Goal: Communication & Community: Connect with others

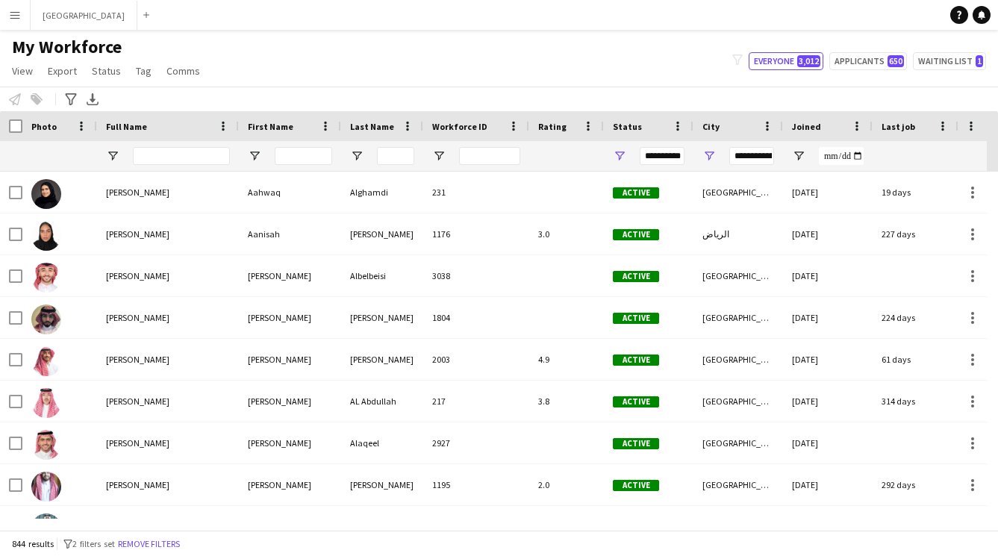
click at [9, 8] on button "Menu" at bounding box center [15, 15] width 30 height 30
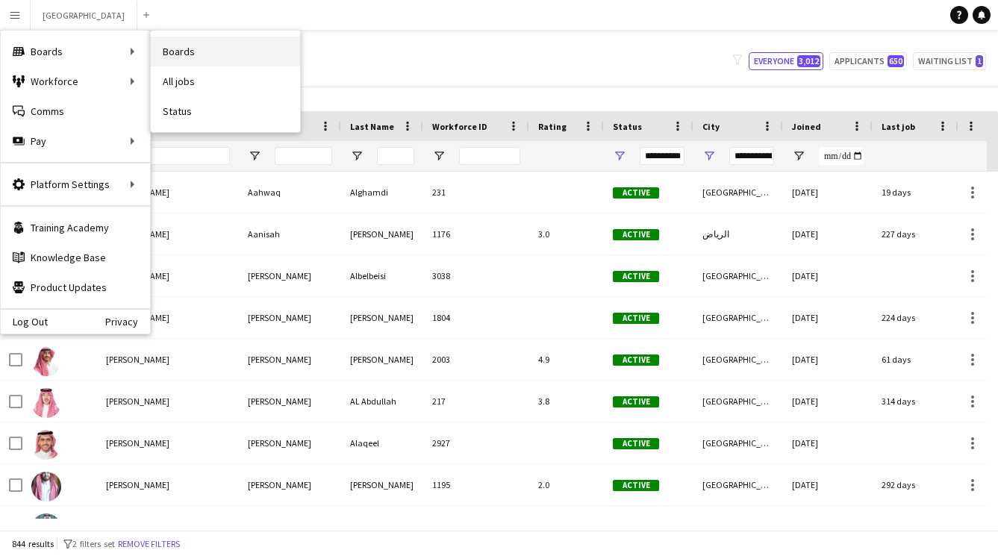
click at [163, 57] on link "Boards" at bounding box center [225, 52] width 149 height 30
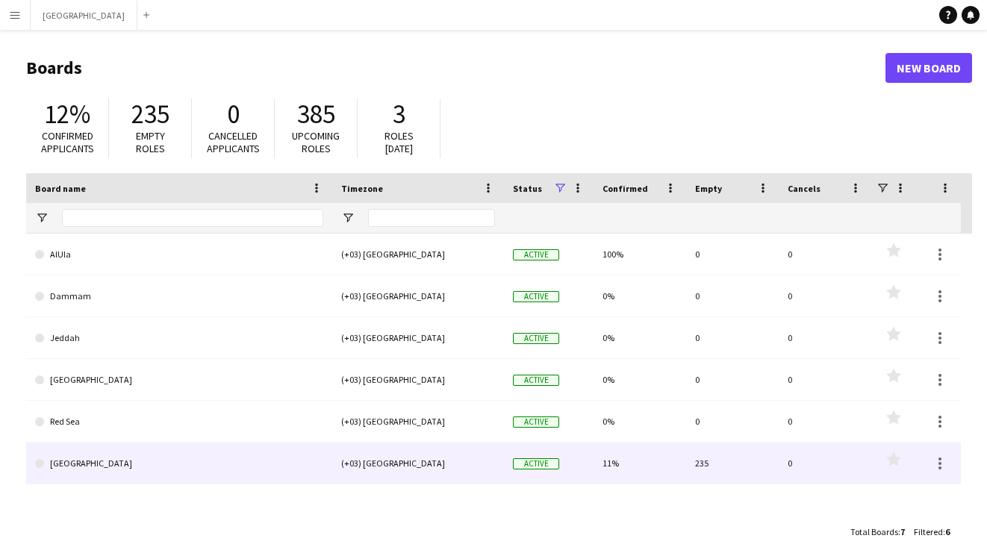
click at [275, 456] on link "[GEOGRAPHIC_DATA]" at bounding box center [179, 464] width 288 height 42
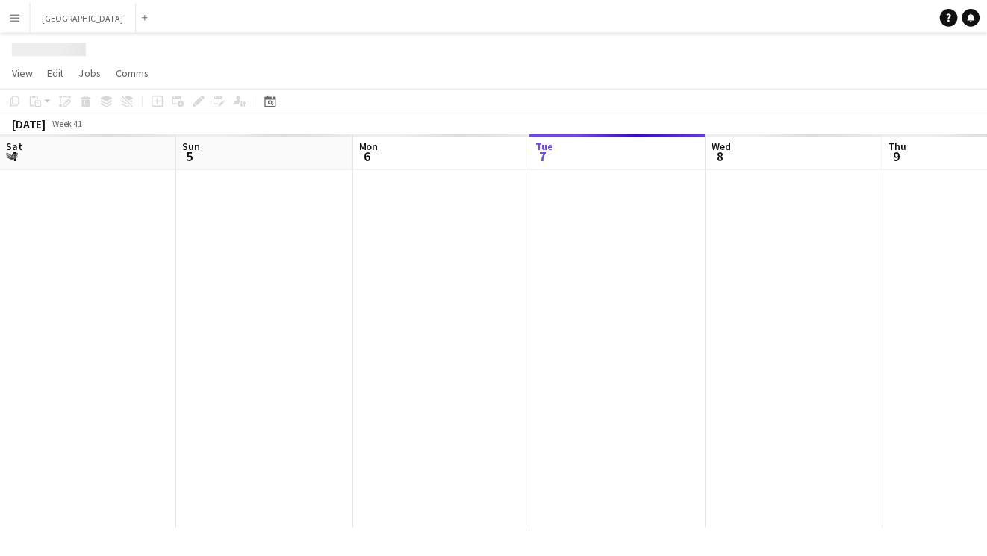
scroll to position [0, 357]
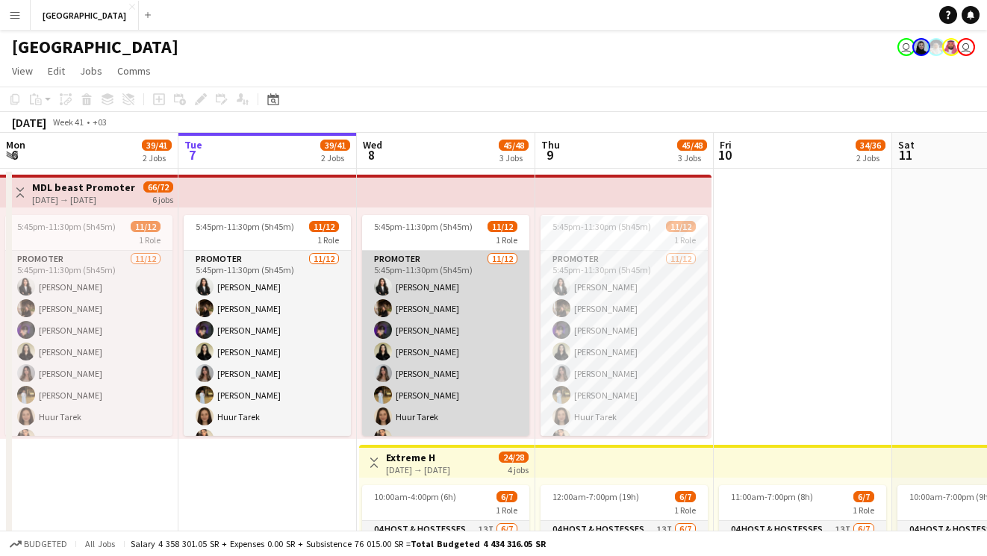
click at [447, 390] on app-card-role "Promoter 11/12 5:45pm-11:30pm (5h45m) Jana Amer Nour Hassan Shaima Omar Nada Al…" at bounding box center [445, 395] width 167 height 289
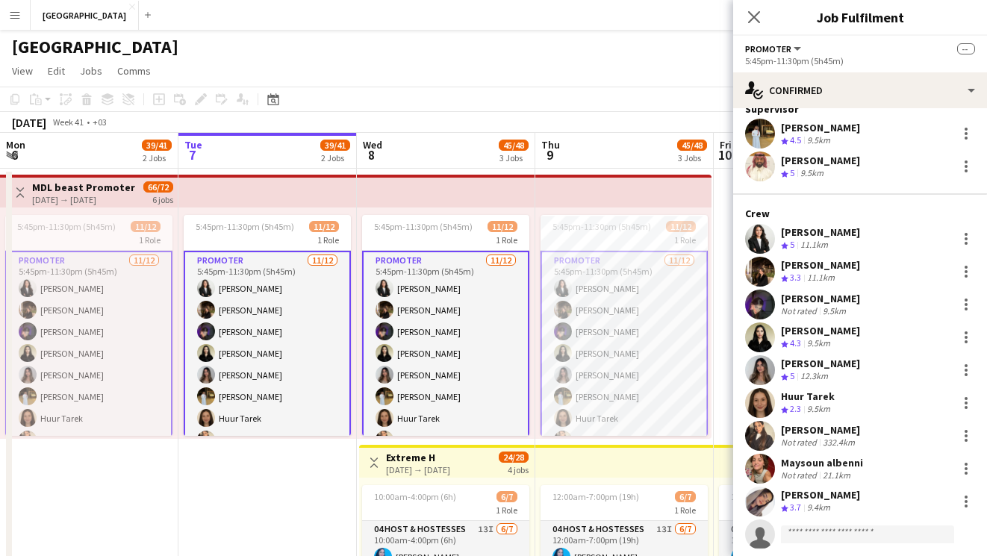
scroll to position [79, 0]
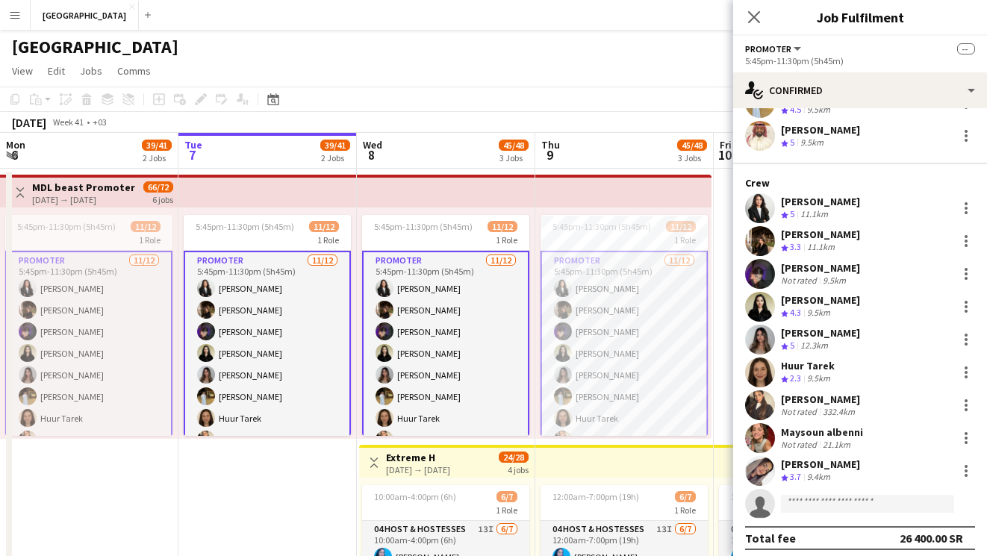
click at [770, 435] on app-user-avatar at bounding box center [760, 438] width 30 height 30
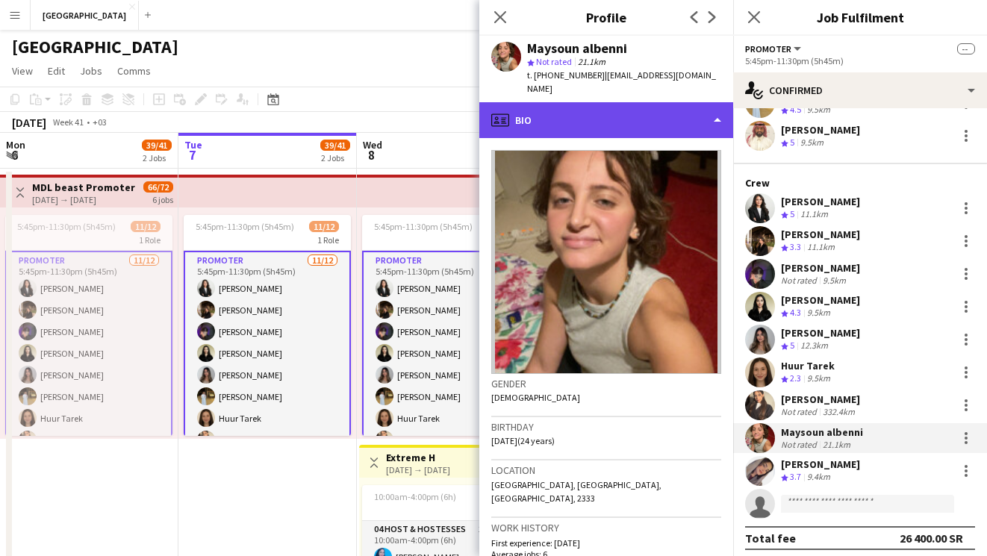
click at [595, 123] on div "profile Bio" at bounding box center [606, 120] width 254 height 36
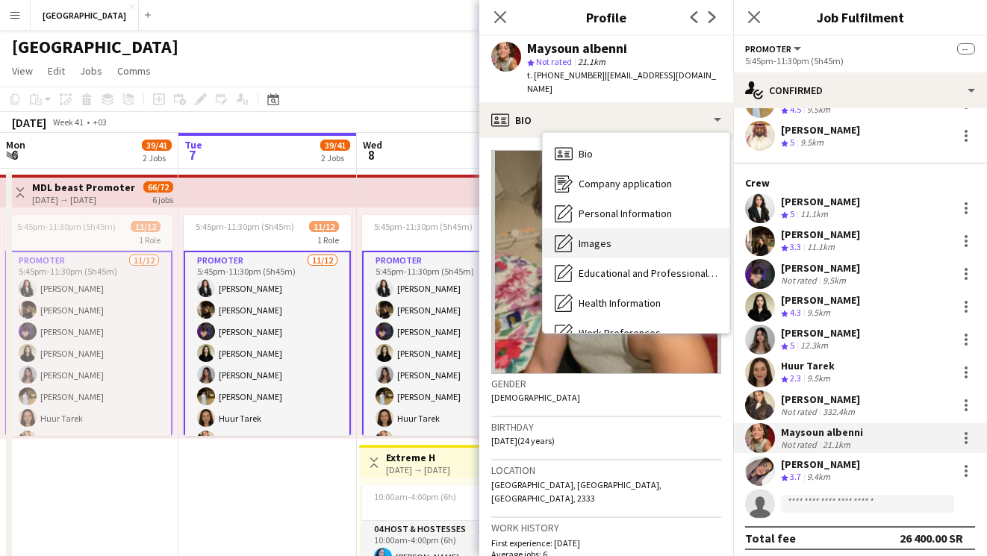
click at [602, 237] on span "Images" at bounding box center [595, 243] width 33 height 13
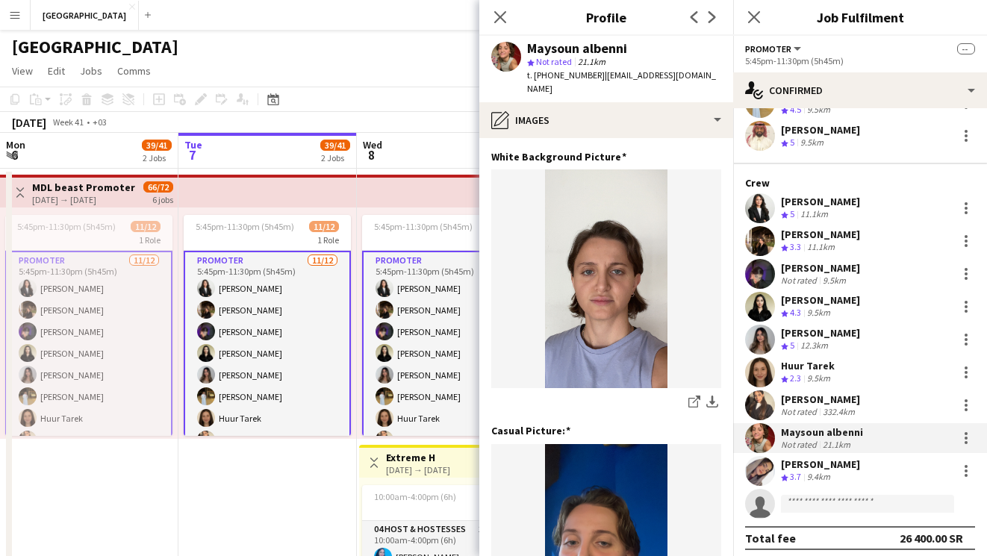
scroll to position [0, 0]
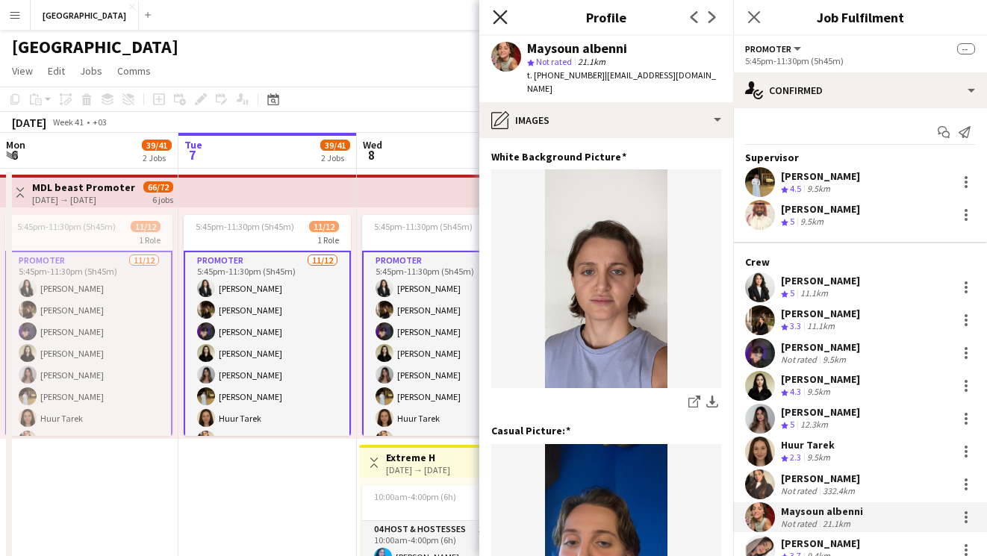
click at [494, 19] on icon "Close pop-in" at bounding box center [500, 17] width 14 height 14
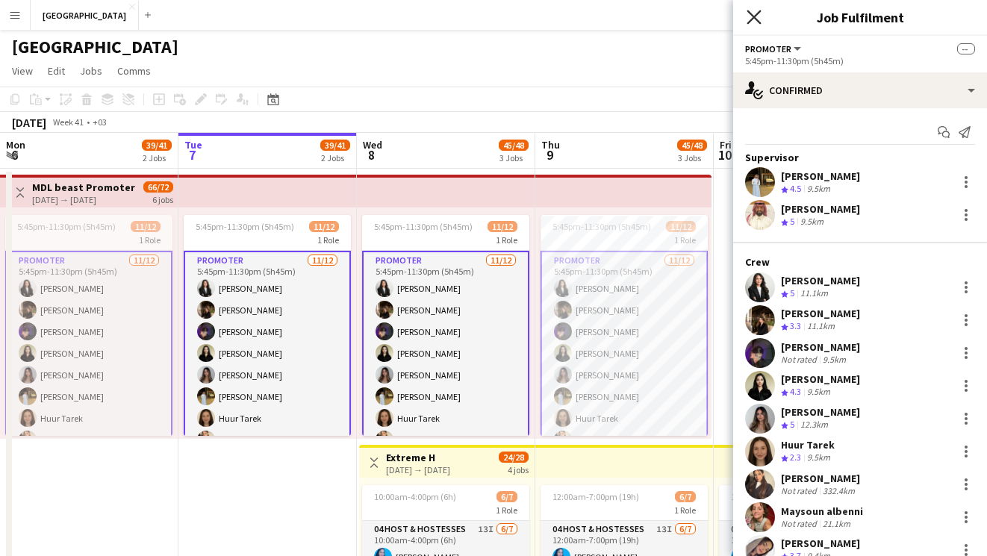
click at [755, 15] on icon at bounding box center [754, 17] width 14 height 14
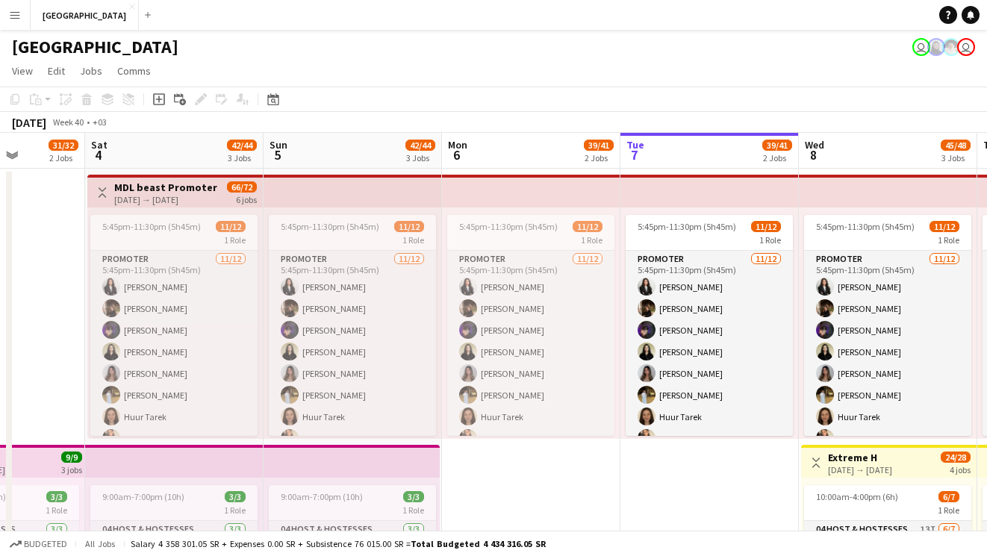
click at [22, 16] on button "Menu" at bounding box center [15, 15] width 30 height 30
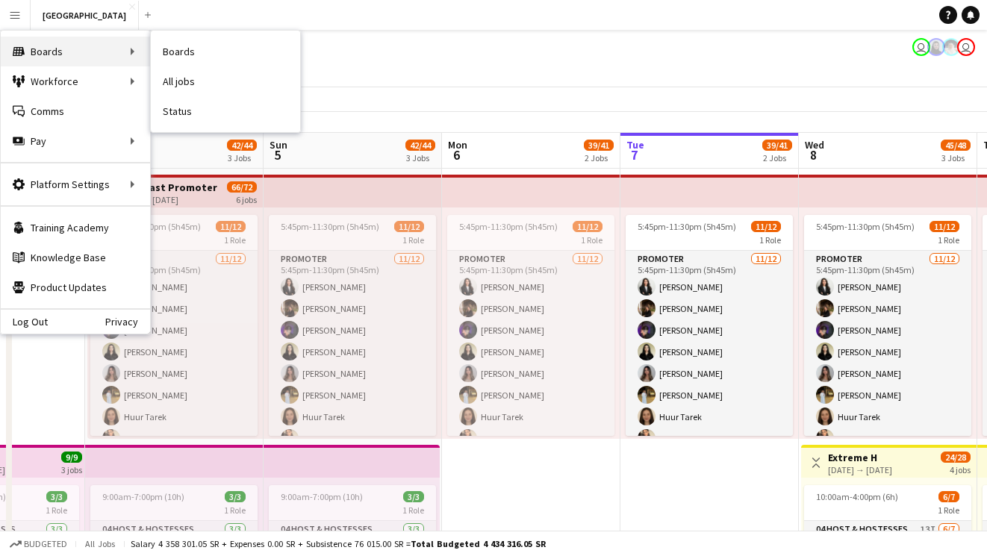
click at [59, 52] on div "Boards Boards" at bounding box center [75, 52] width 149 height 30
click at [213, 83] on link "My Workforce" at bounding box center [225, 81] width 149 height 30
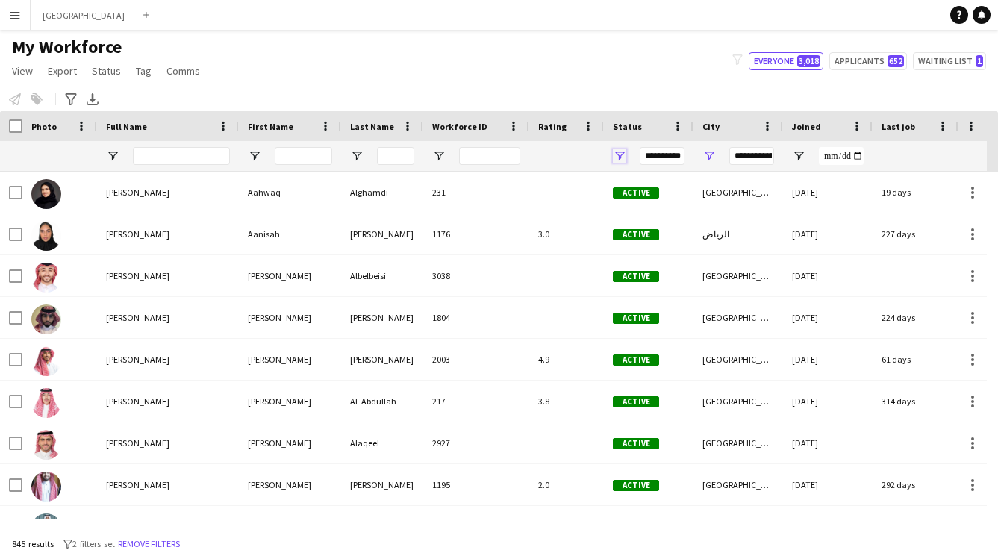
click at [620, 152] on span "Open Filter Menu" at bounding box center [619, 155] width 13 height 13
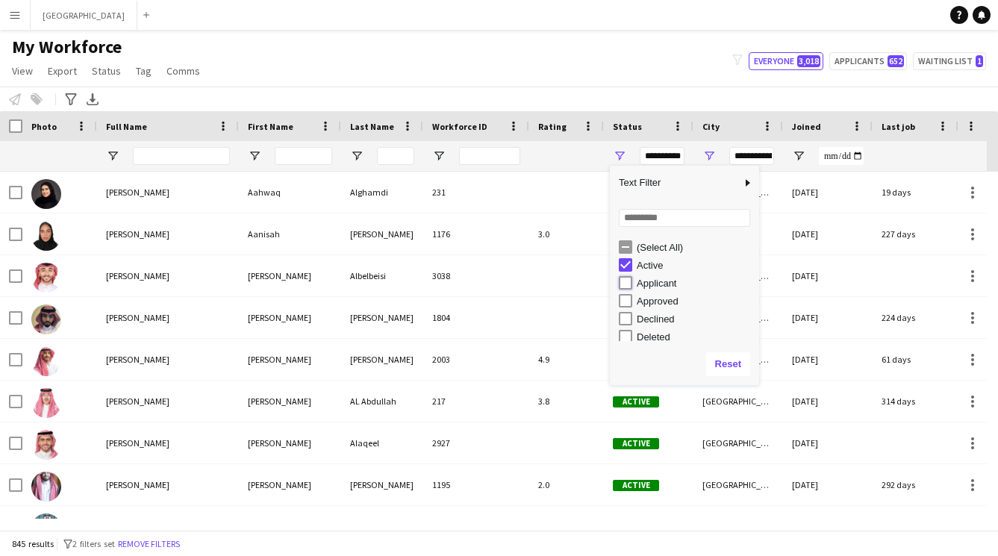
type input "**********"
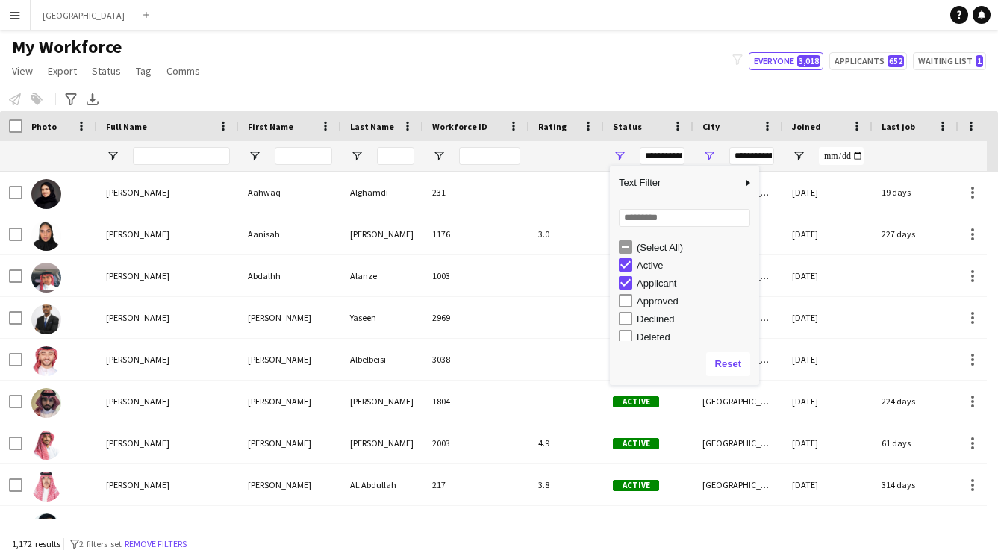
click at [561, 78] on div "My Workforce View Views Default view New view Update view Delete view Edit name…" at bounding box center [499, 61] width 998 height 51
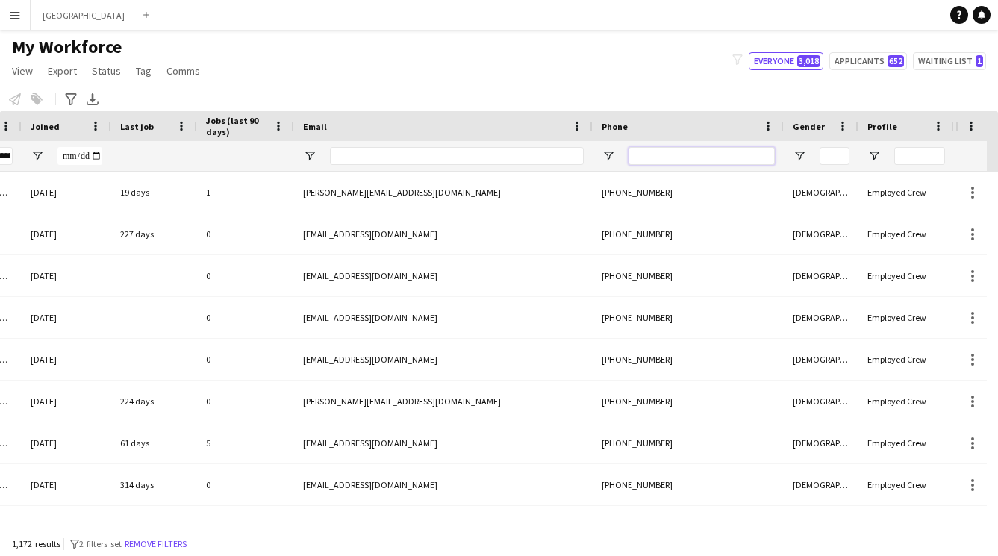
click at [685, 150] on input "Phone Filter Input" at bounding box center [702, 156] width 146 height 18
type input "***"
type input "**********"
type input "*****"
type input "***"
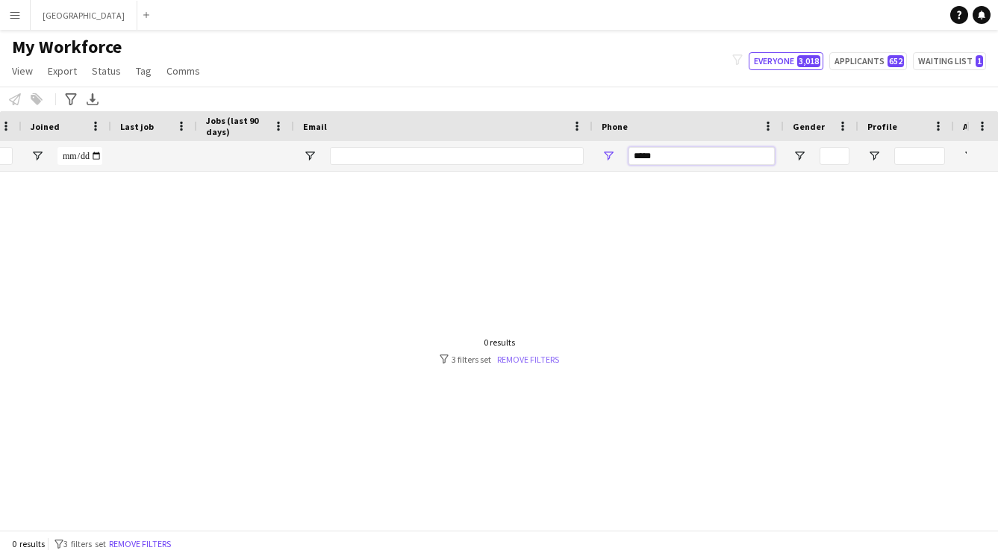
type input "*****"
click at [521, 364] on link "Remove filters" at bounding box center [528, 359] width 62 height 11
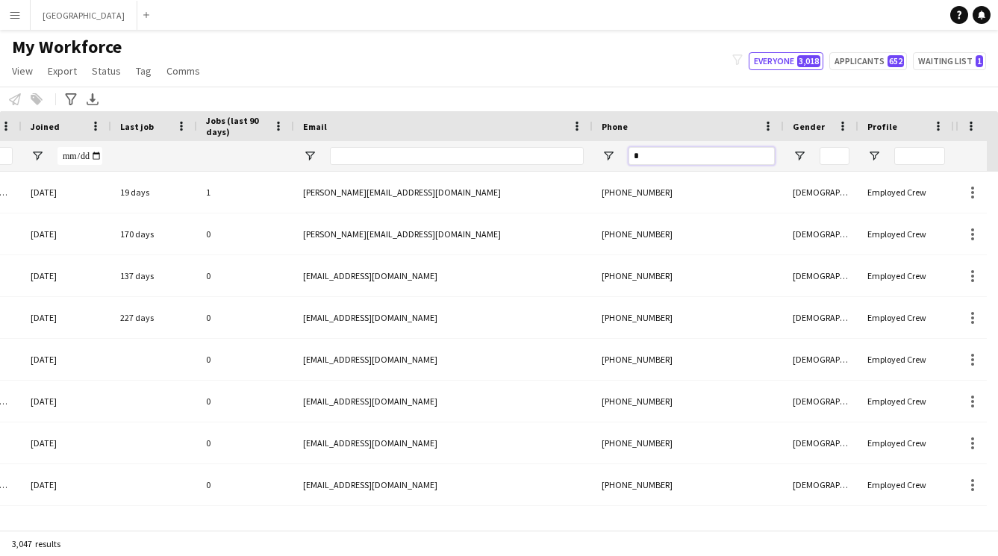
click at [660, 155] on input "Phone Filter Input" at bounding box center [702, 156] width 146 height 18
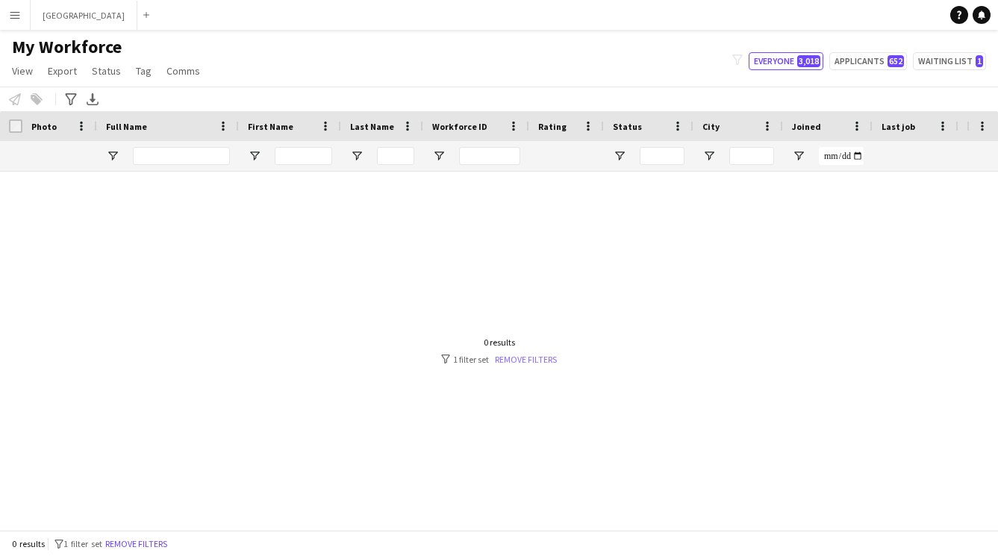
type input "*****"
click at [509, 357] on link "Remove filters" at bounding box center [526, 359] width 62 height 11
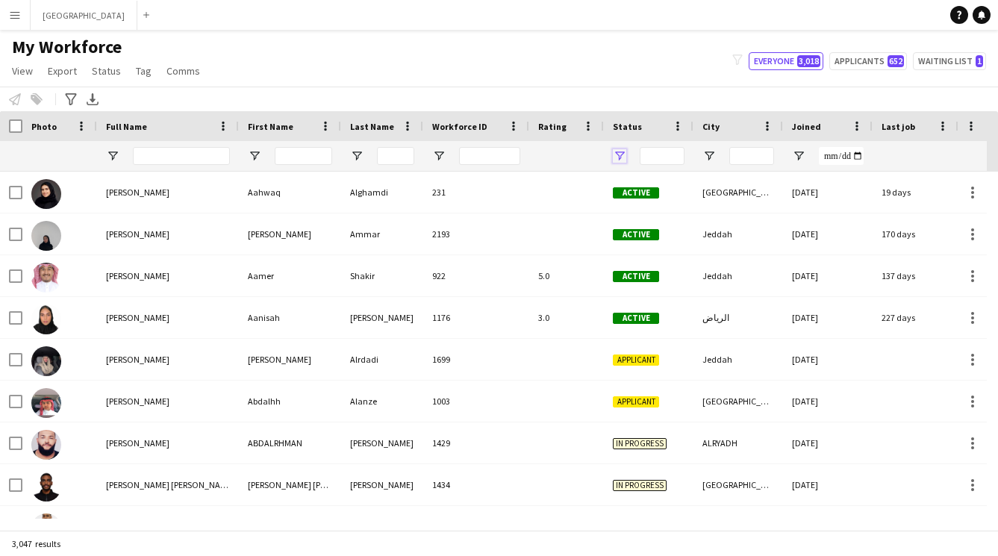
click at [625, 152] on span "Open Filter Menu" at bounding box center [619, 155] width 13 height 13
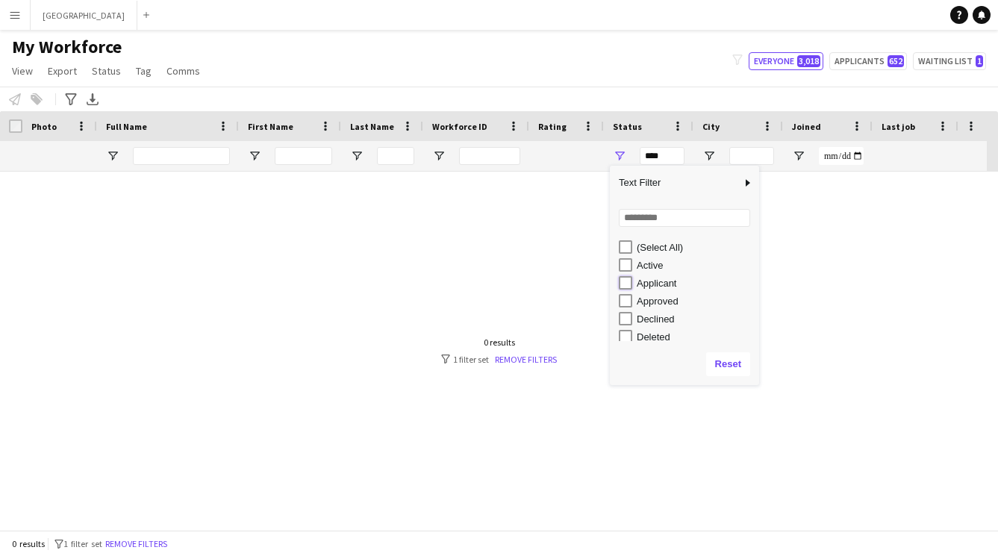
type input "**********"
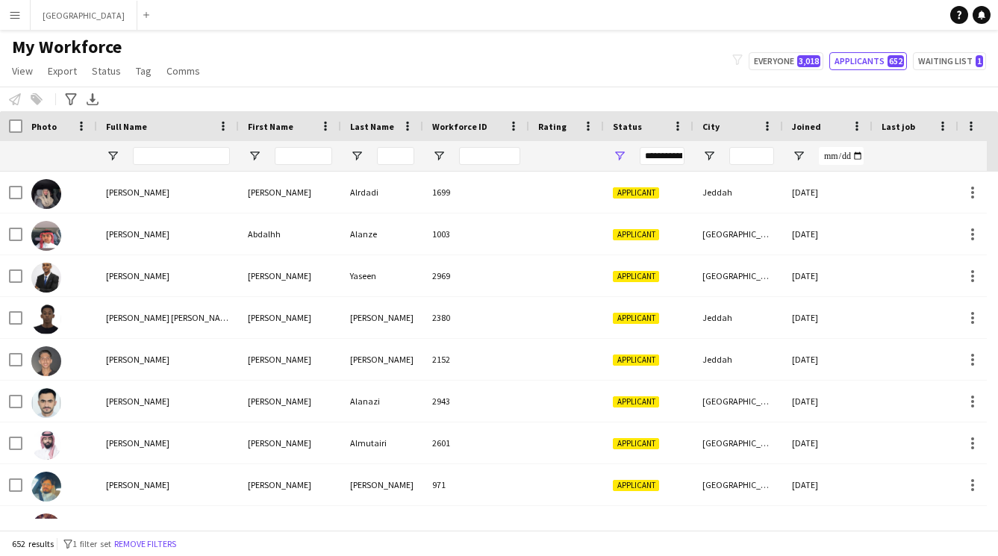
click at [579, 158] on div at bounding box center [566, 156] width 57 height 30
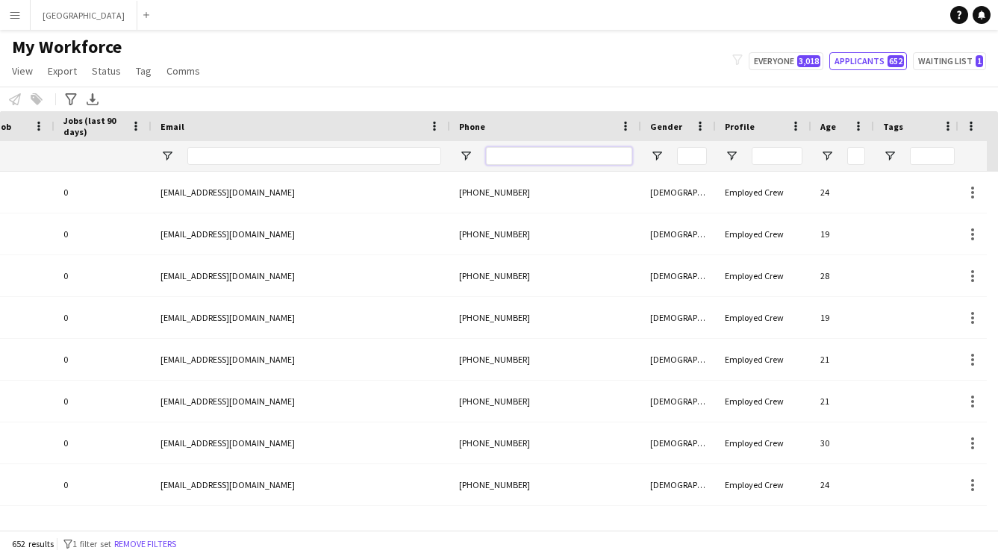
click at [527, 153] on input "Phone Filter Input" at bounding box center [559, 156] width 146 height 18
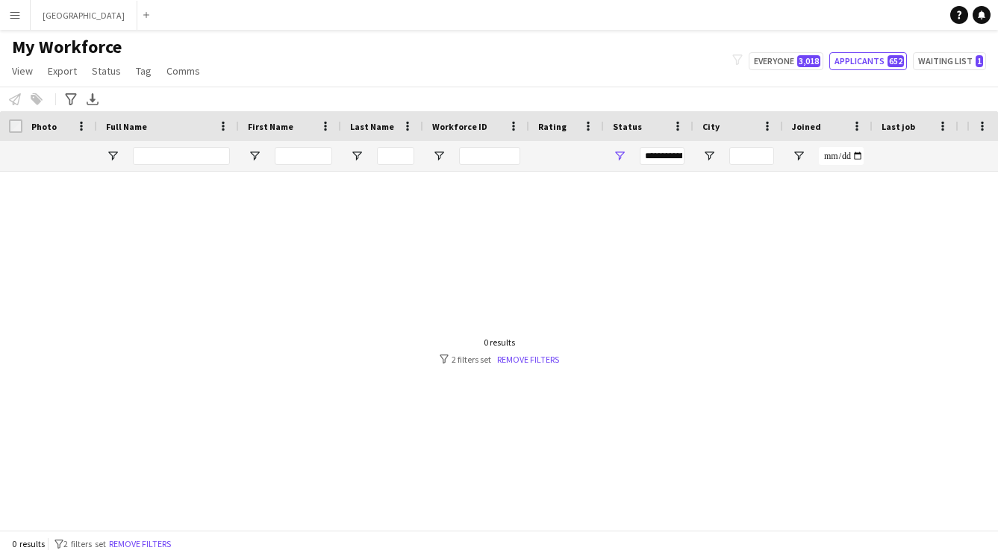
type input "*****"
click at [619, 159] on span "Open Filter Menu" at bounding box center [619, 155] width 13 height 13
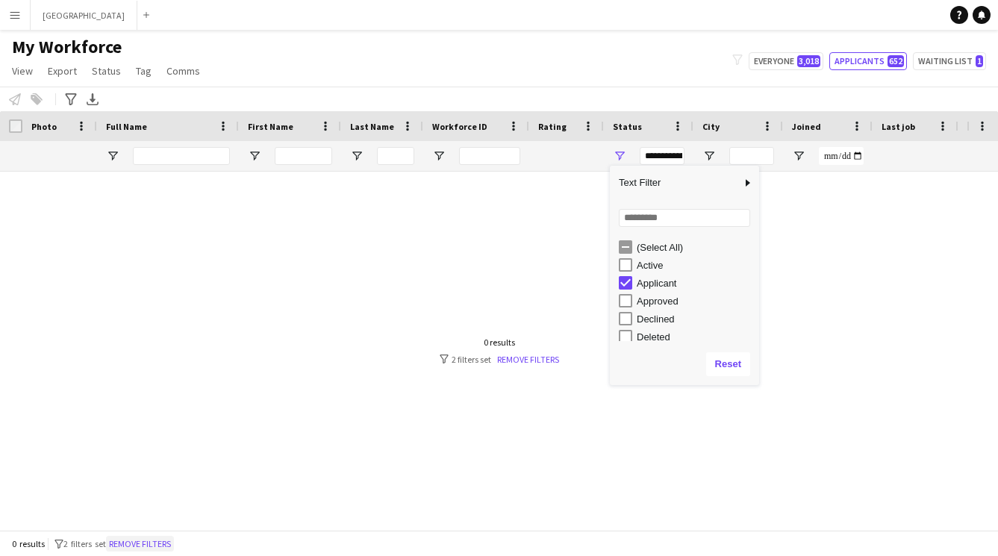
click at [134, 545] on button "Remove filters" at bounding box center [140, 544] width 68 height 16
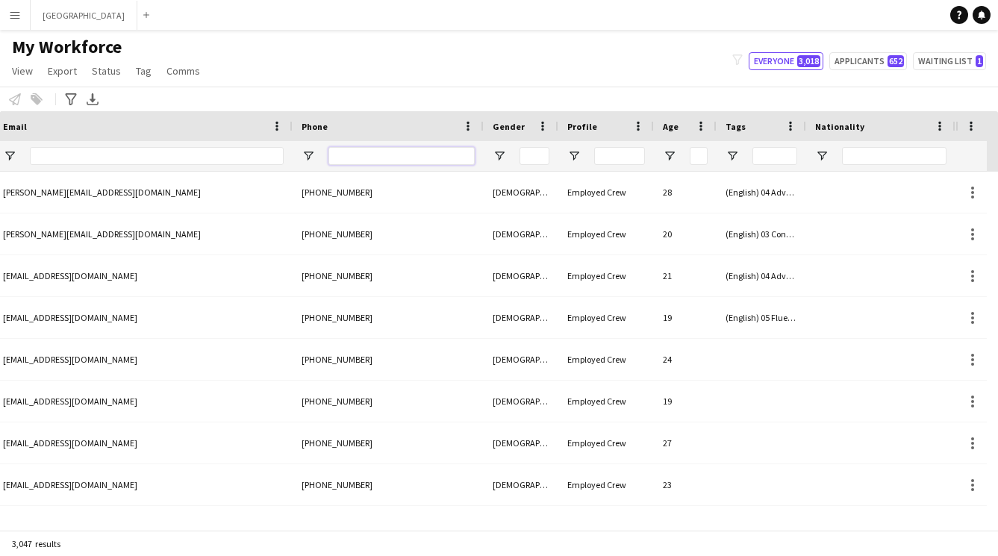
click at [343, 159] on input "Phone Filter Input" at bounding box center [401, 156] width 146 height 18
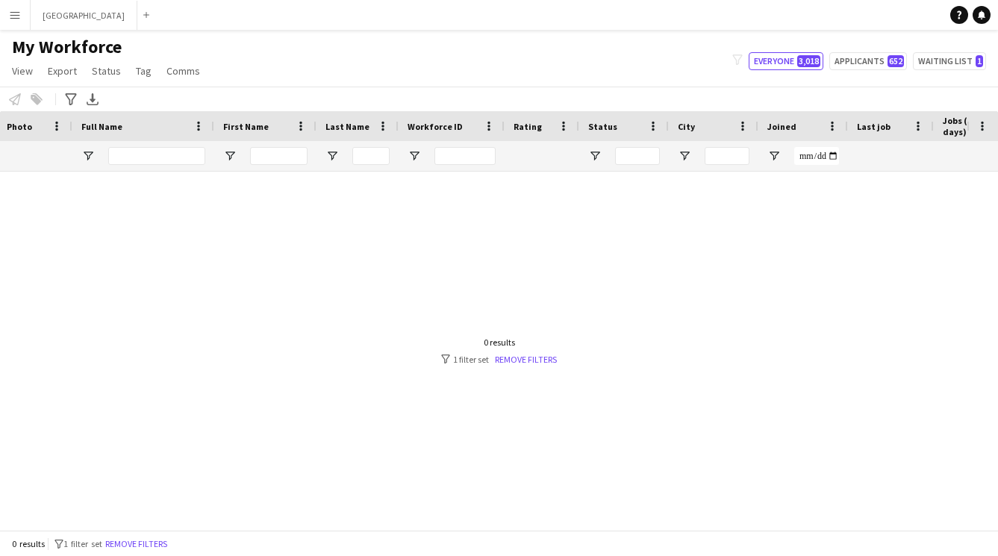
type input "*****"
click at [810, 155] on input "Joined Filter Input" at bounding box center [816, 156] width 45 height 18
click at [774, 152] on span "Open Filter Menu" at bounding box center [773, 155] width 13 height 13
click at [863, 249] on button "Reset" at bounding box center [867, 247] width 44 height 24
click at [790, 283] on div at bounding box center [483, 345] width 967 height 347
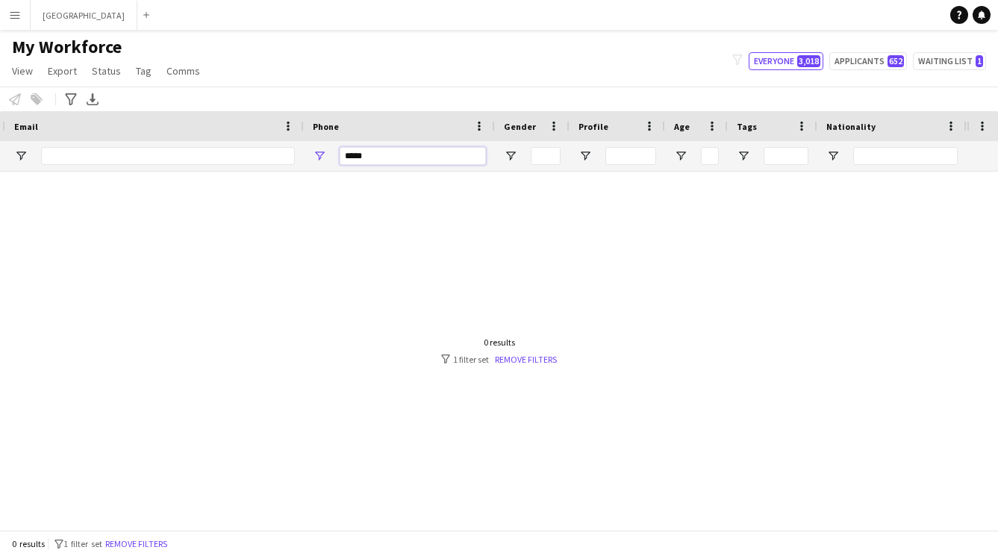
click at [372, 159] on input "*****" at bounding box center [413, 156] width 146 height 18
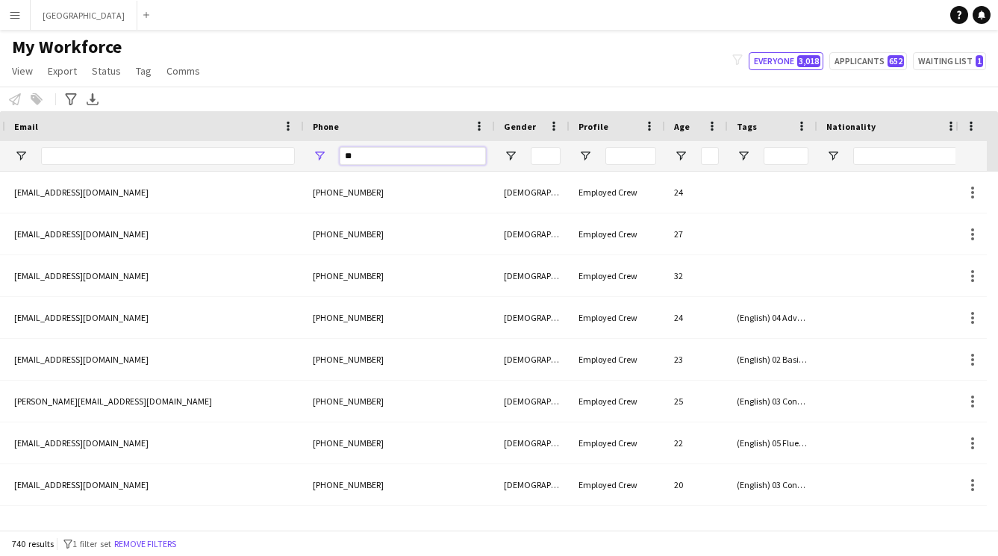
type input "*"
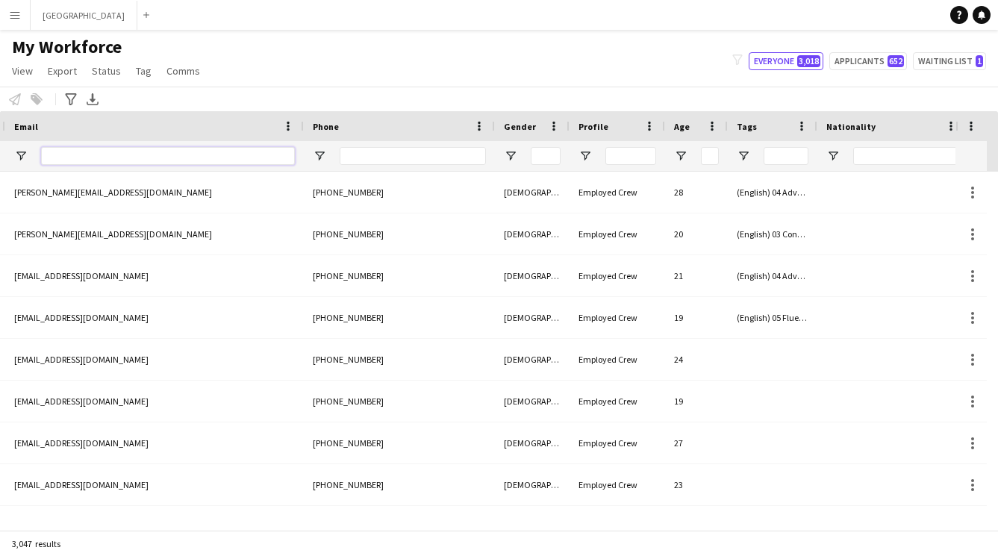
click at [196, 158] on input "Email Filter Input" at bounding box center [168, 156] width 254 height 18
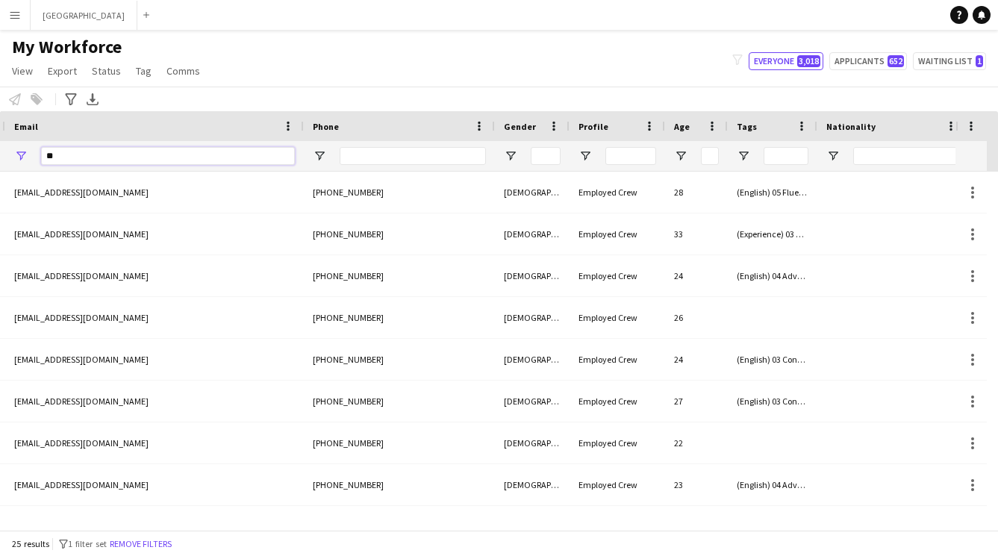
type input "*"
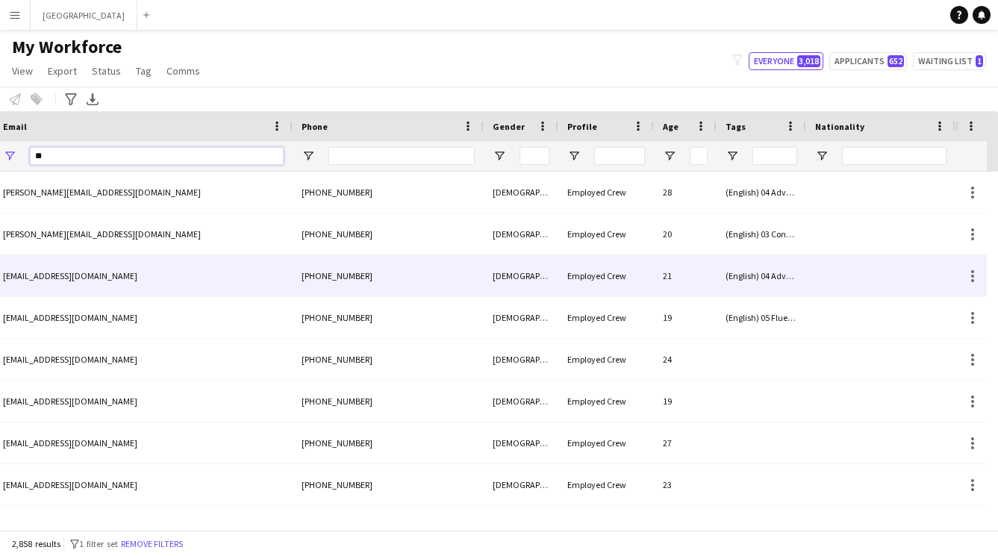
type input "*"
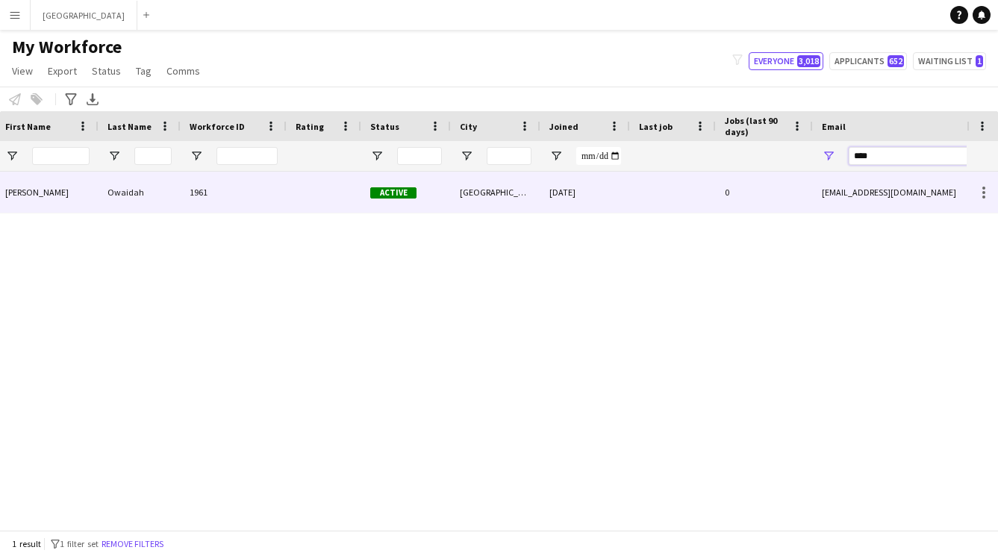
scroll to position [0, 128]
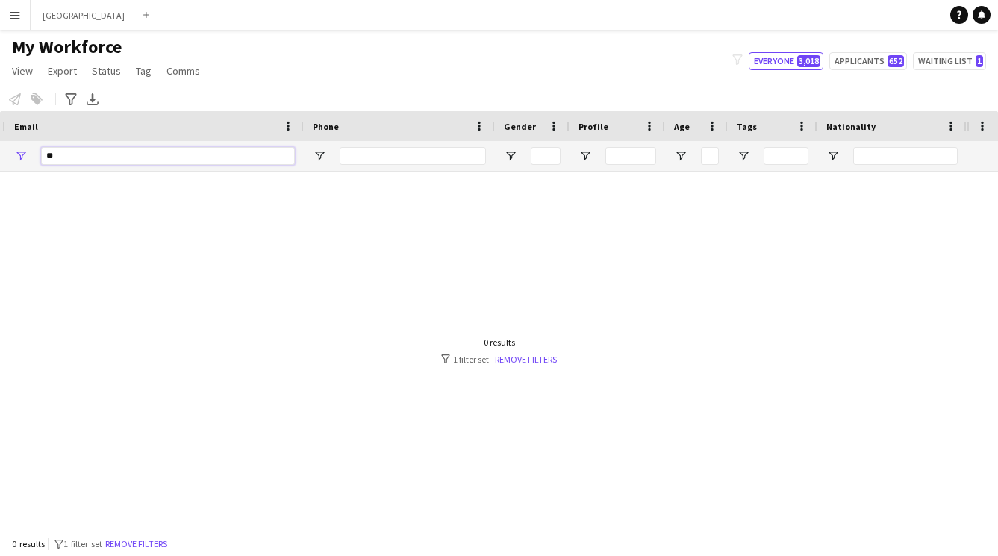
type input "*"
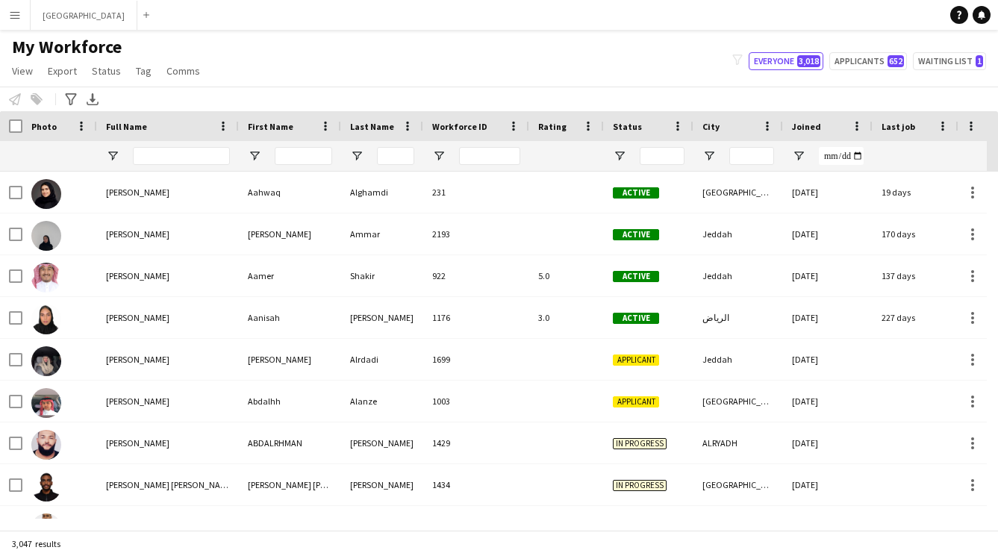
click at [9, 22] on button "Menu" at bounding box center [15, 15] width 30 height 30
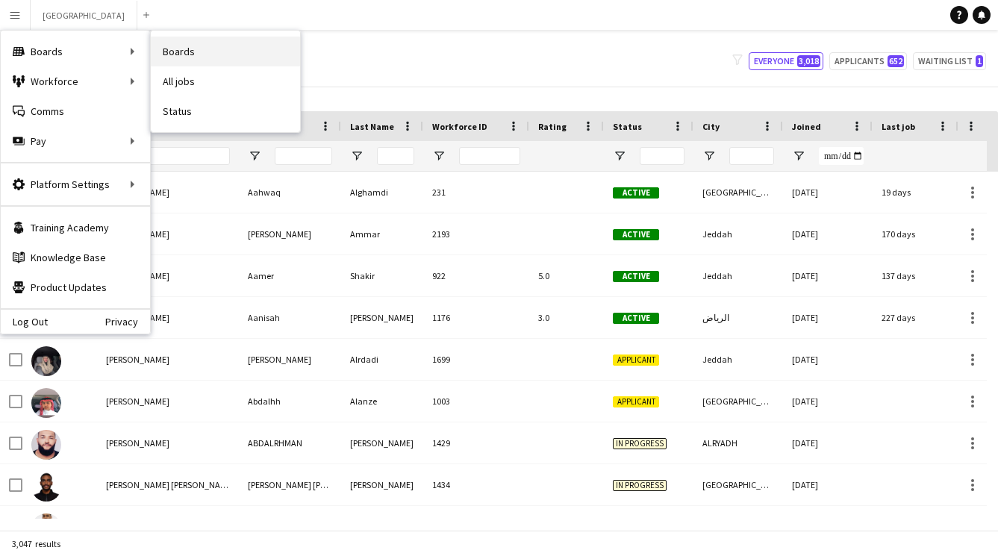
click at [197, 48] on link "Boards" at bounding box center [225, 52] width 149 height 30
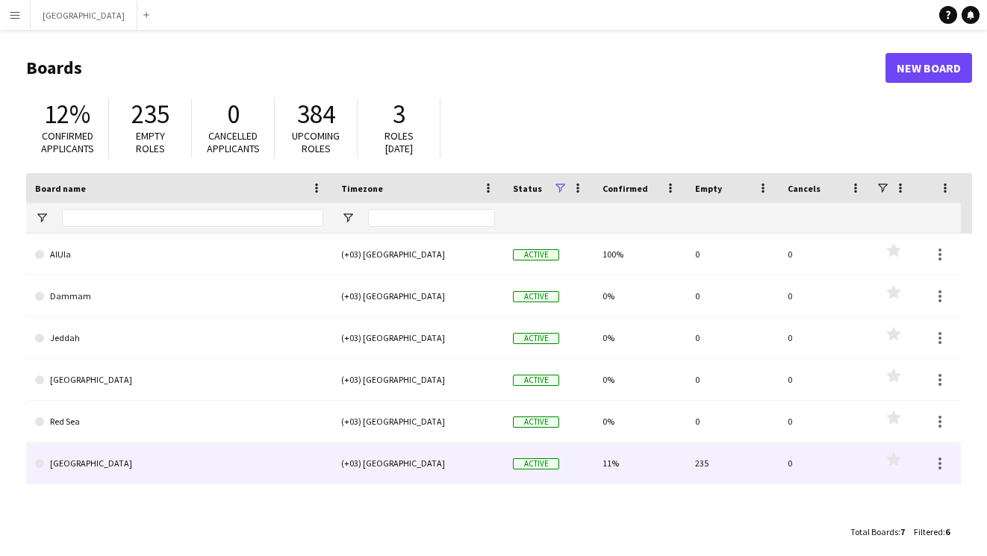
click at [205, 484] on div "[GEOGRAPHIC_DATA] (+03) [GEOGRAPHIC_DATA] Active 11% 235 0 Favourites" at bounding box center [493, 464] width 935 height 42
click at [224, 459] on link "[GEOGRAPHIC_DATA]" at bounding box center [179, 464] width 288 height 42
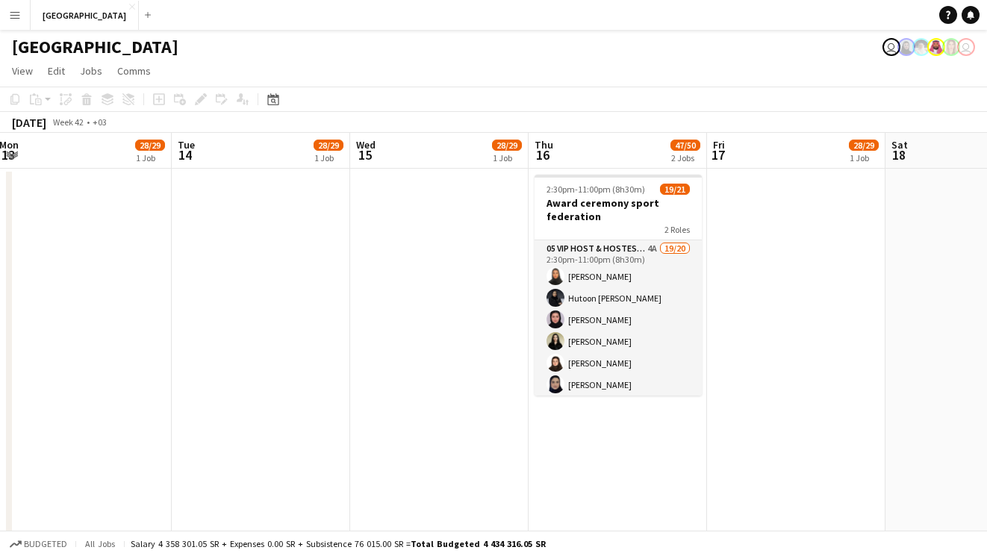
scroll to position [0, 588]
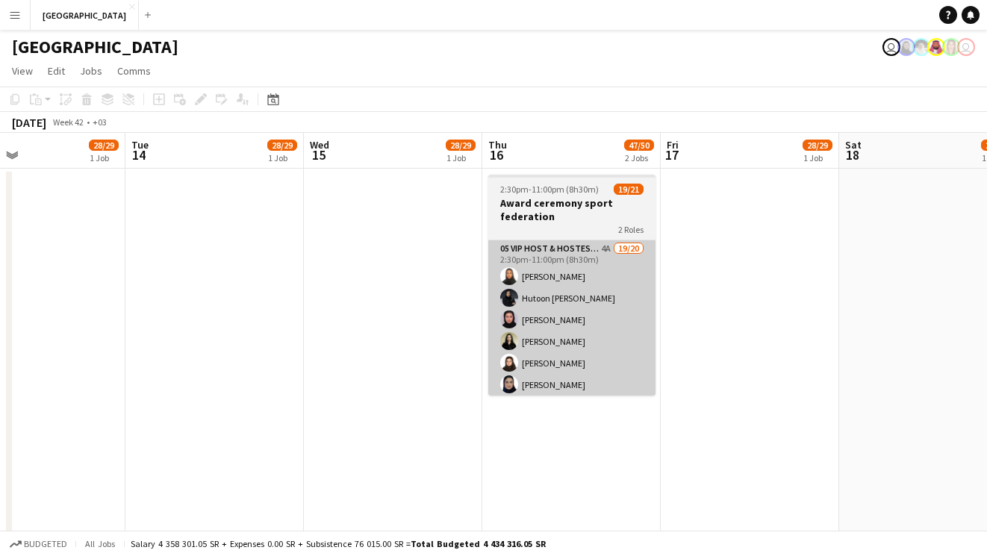
click at [532, 340] on app-card-role "05 VIP Host & Hostesses 4A 19/20 2:30pm-11:00pm (8h30m) [PERSON_NAME] Hutoon [P…" at bounding box center [571, 471] width 167 height 462
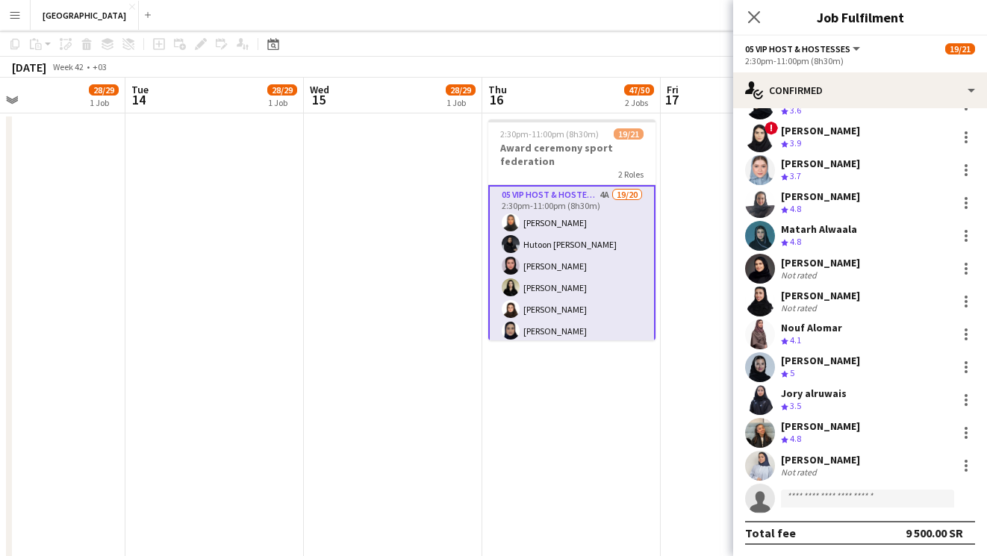
scroll to position [0, 0]
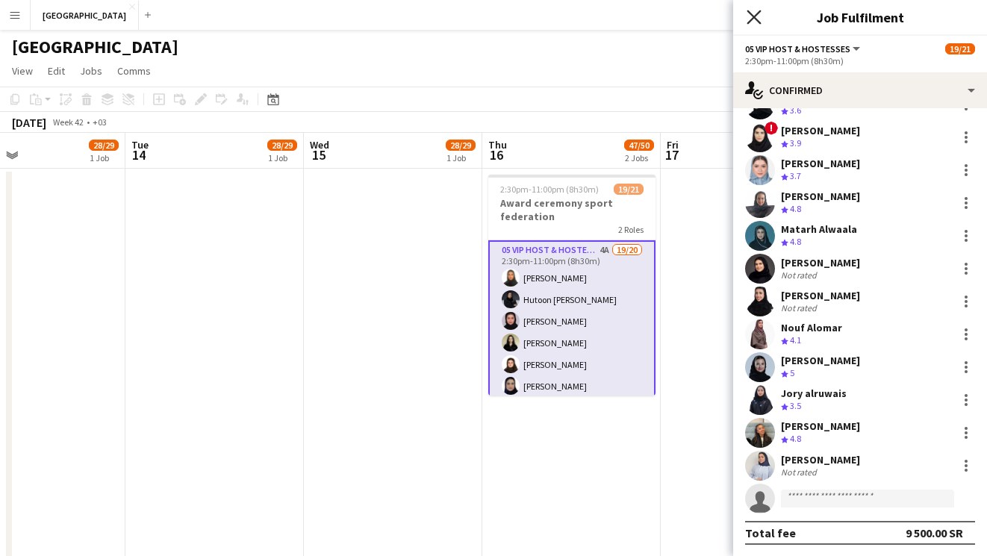
click at [747, 16] on icon "Close pop-in" at bounding box center [754, 17] width 14 height 14
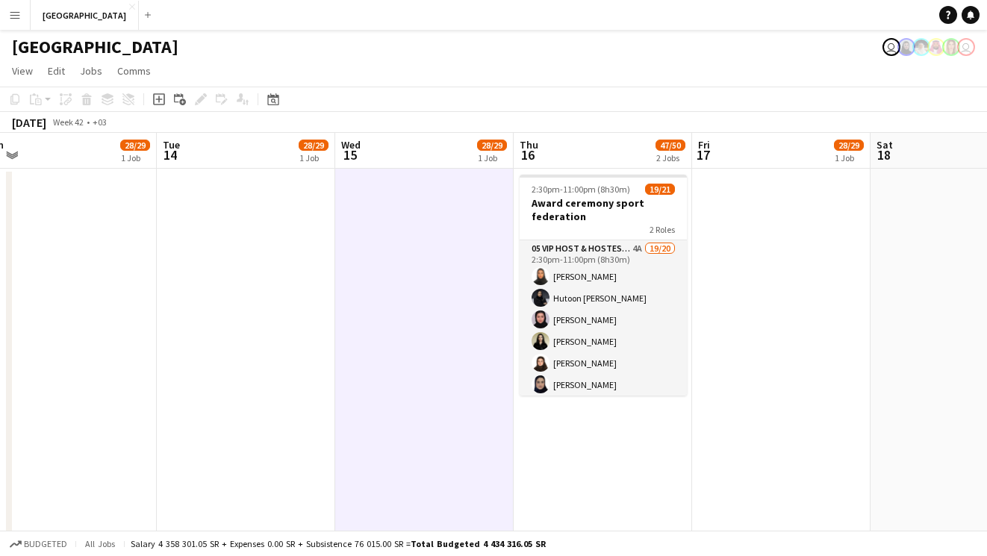
scroll to position [0, 572]
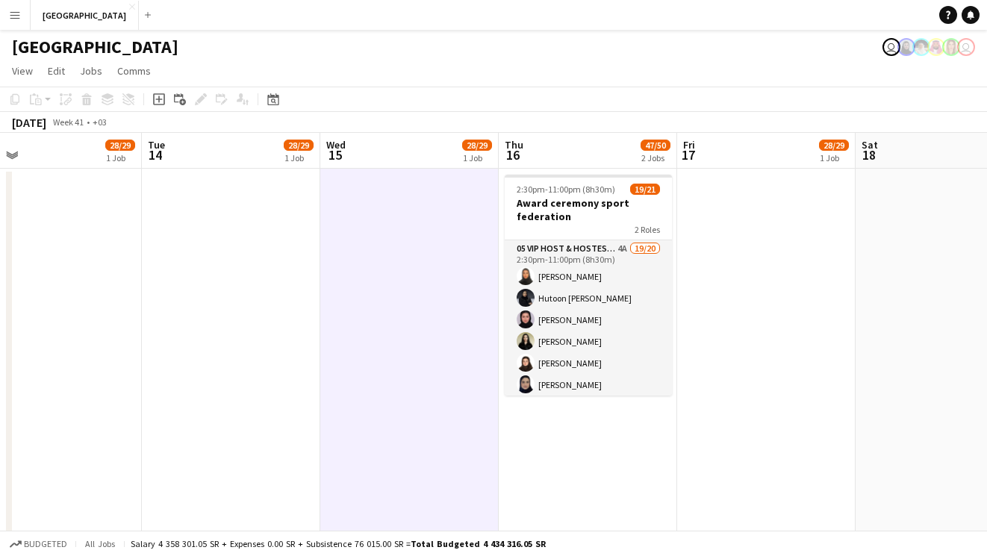
click at [593, 300] on app-card-role "05 VIP Host & Hostesses 4A 19/20 2:30pm-11:00pm (8h30m) [PERSON_NAME] Hutoon [P…" at bounding box center [588, 471] width 167 height 462
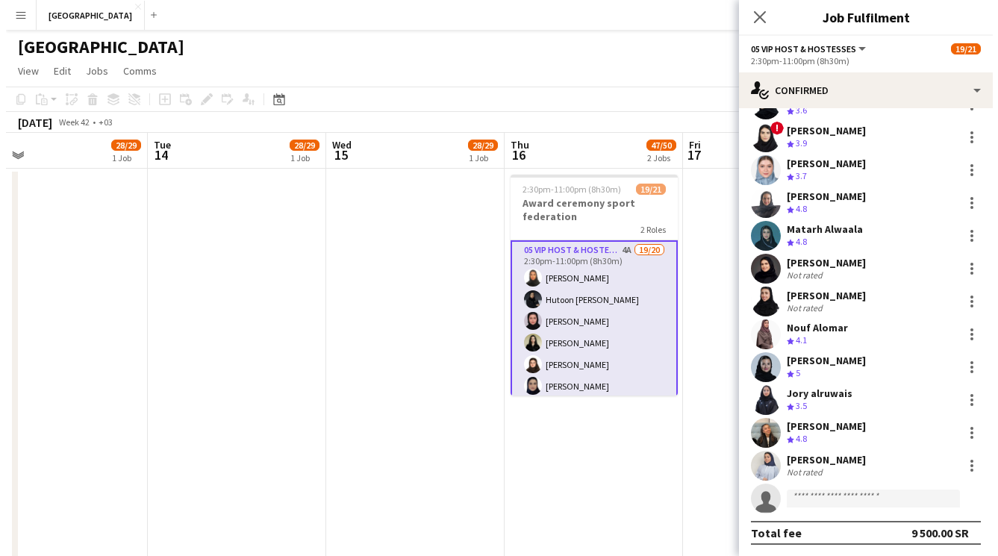
scroll to position [0, 0]
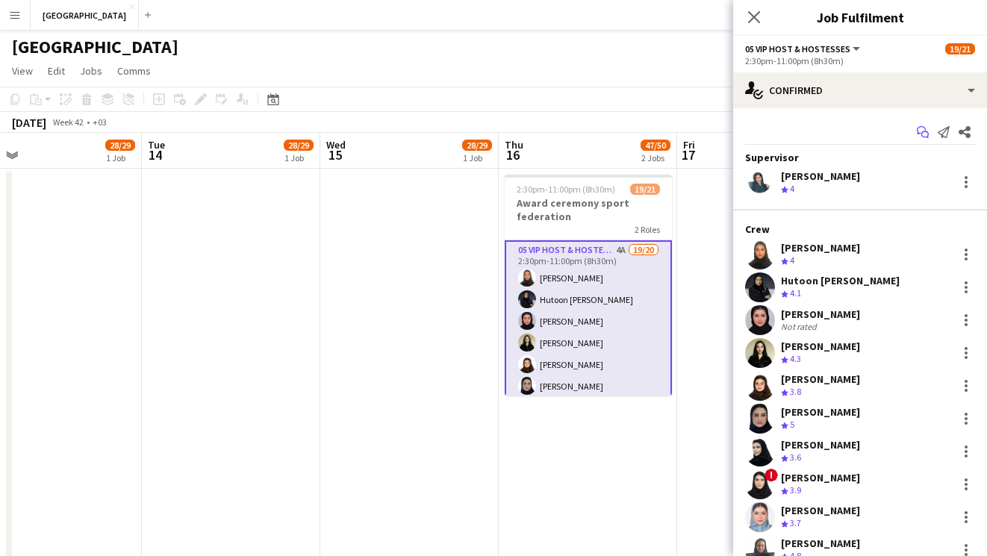
click at [917, 134] on icon "Start chat" at bounding box center [923, 132] width 12 height 12
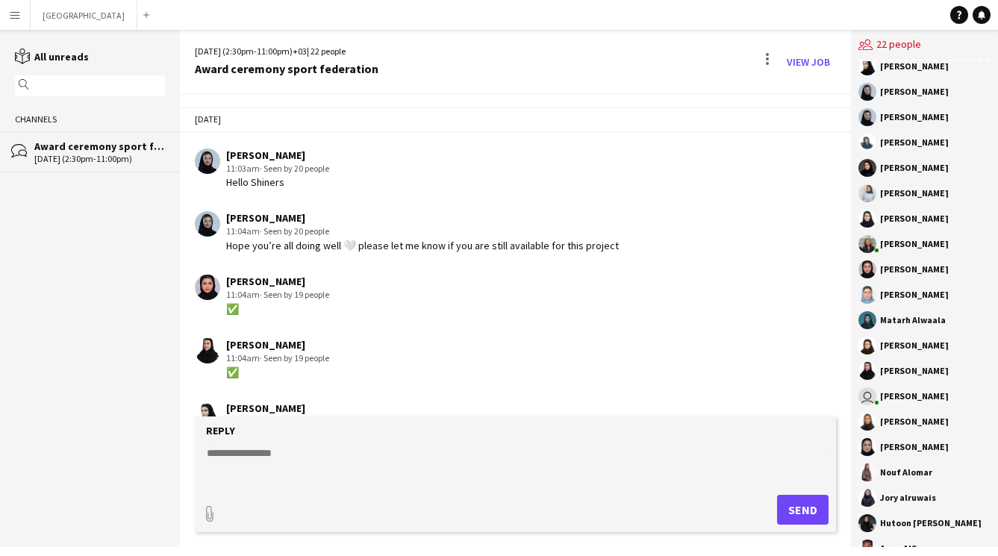
click at [10, 16] on app-icon "Menu" at bounding box center [15, 15] width 12 height 12
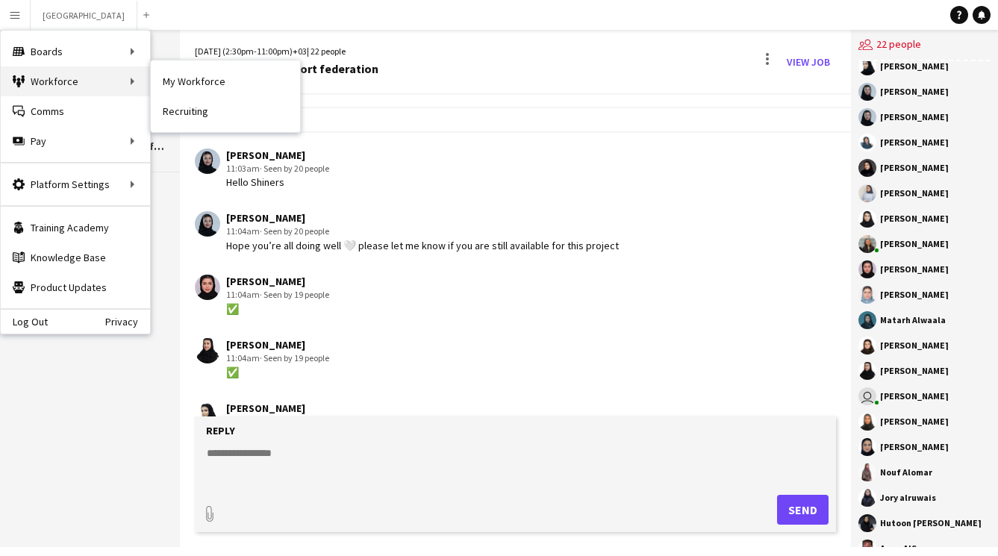
click at [46, 84] on div "Workforce Workforce" at bounding box center [75, 81] width 149 height 30
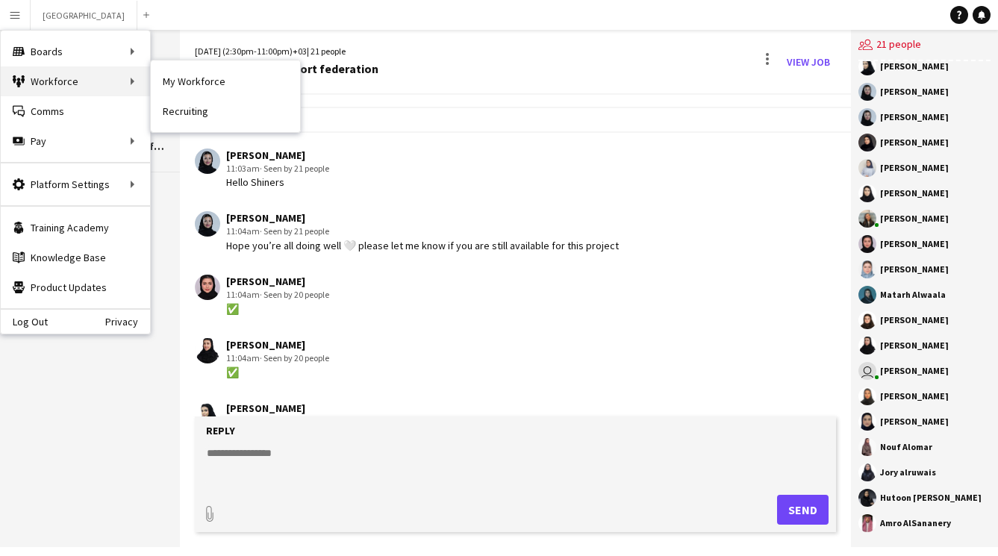
click at [56, 81] on div "Workforce Workforce" at bounding box center [75, 81] width 149 height 30
click at [46, 73] on div "Workforce Workforce" at bounding box center [75, 81] width 149 height 30
click at [166, 78] on link "My Workforce" at bounding box center [225, 81] width 149 height 30
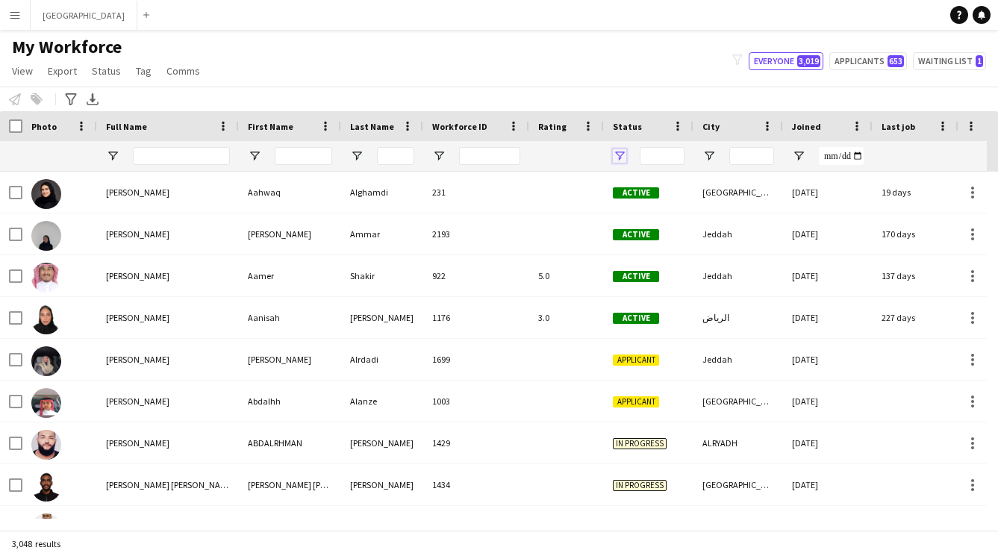
click at [620, 158] on span "Open Filter Menu" at bounding box center [619, 155] width 13 height 13
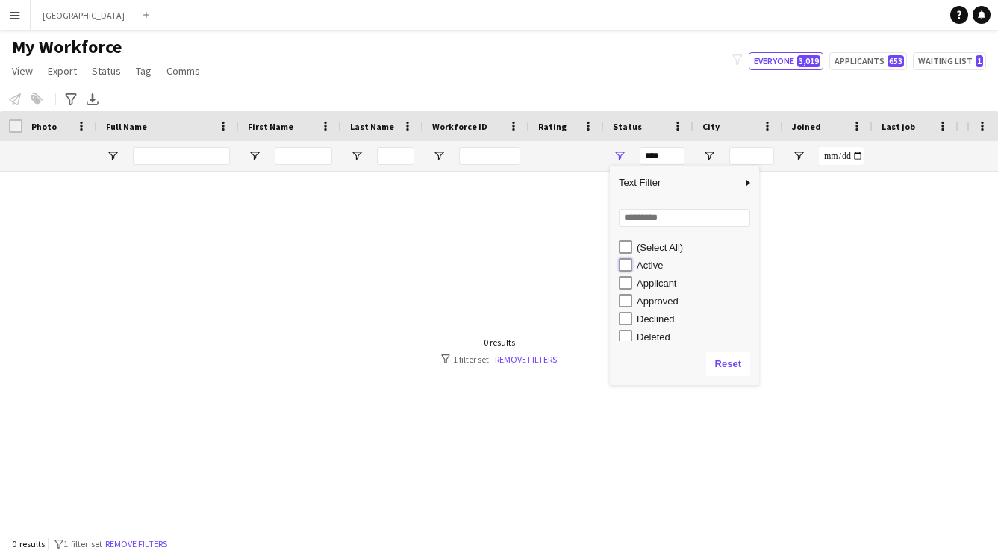
type input "**********"
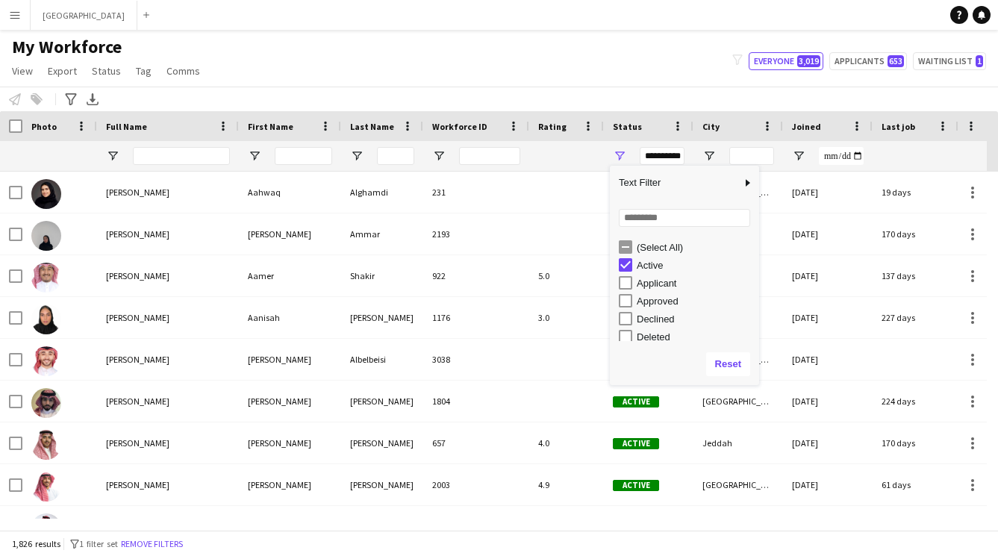
click at [610, 76] on div "My Workforce View Views Default view New view Update view Delete view Edit name…" at bounding box center [499, 61] width 998 height 51
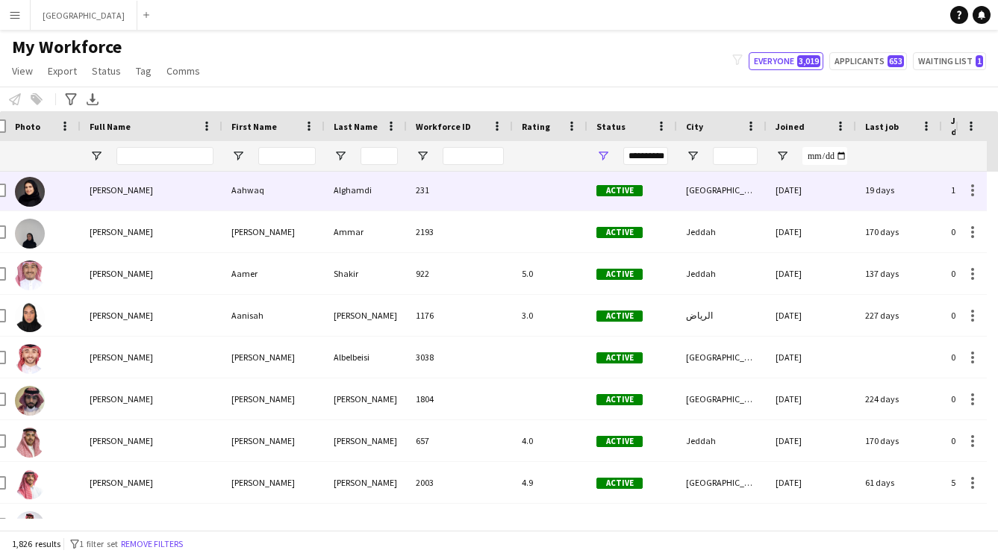
scroll to position [0, 213]
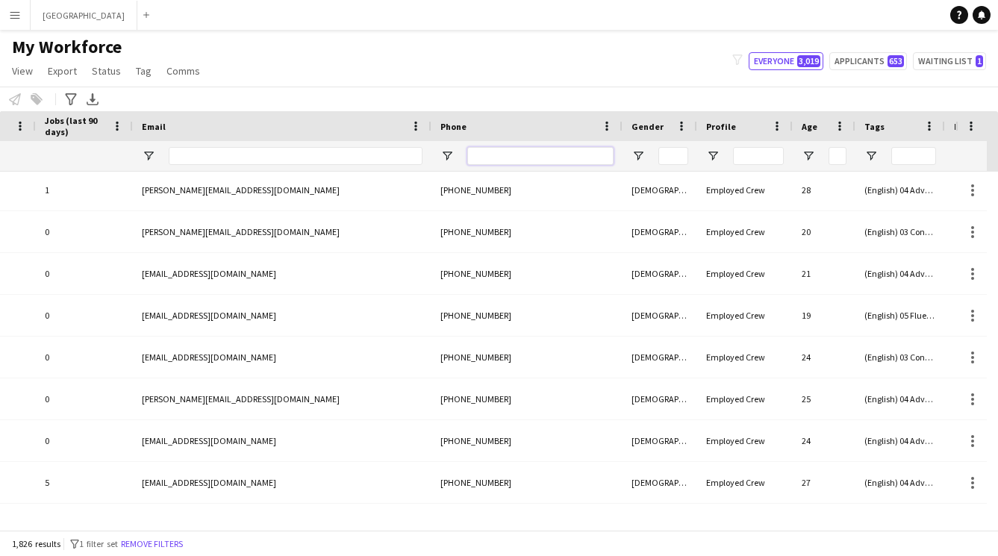
click at [522, 158] on input "Phone Filter Input" at bounding box center [540, 156] width 146 height 18
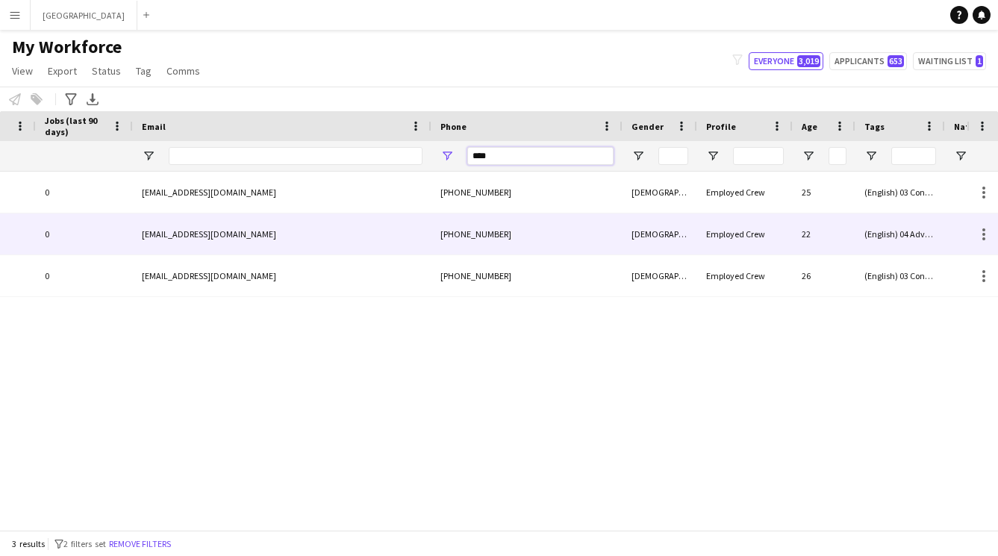
scroll to position [0, 903]
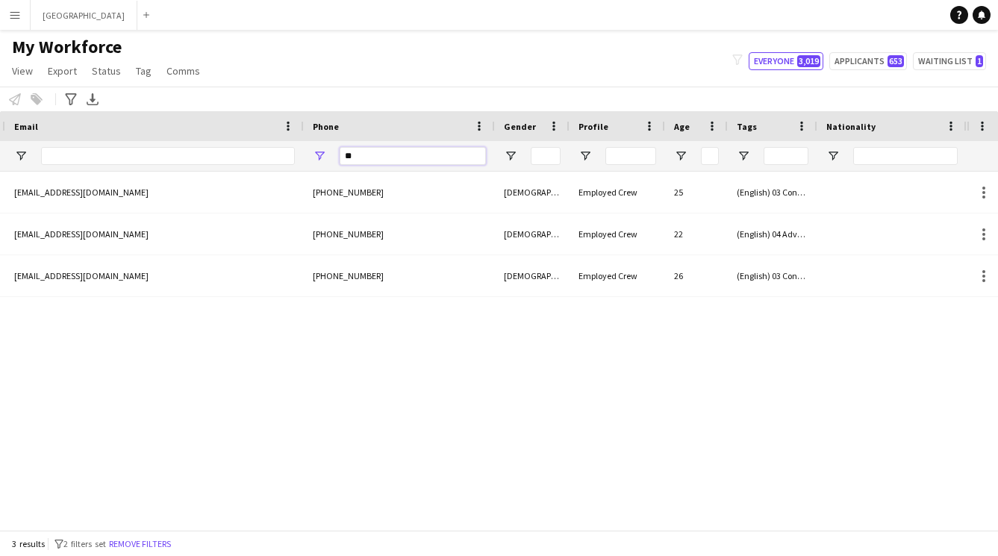
type input "*"
